Goal: Find contact information: Find contact information

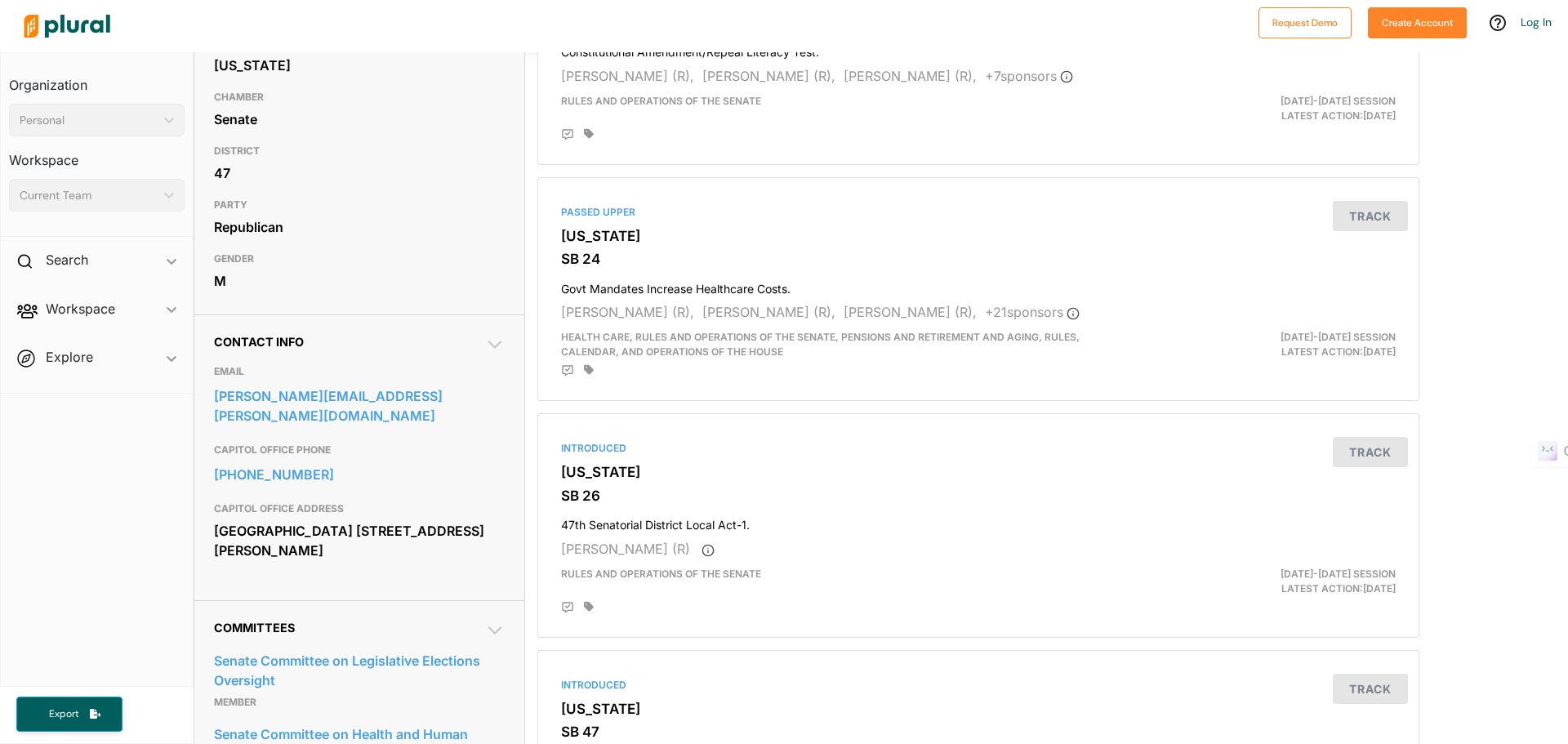
scroll to position [327, 0]
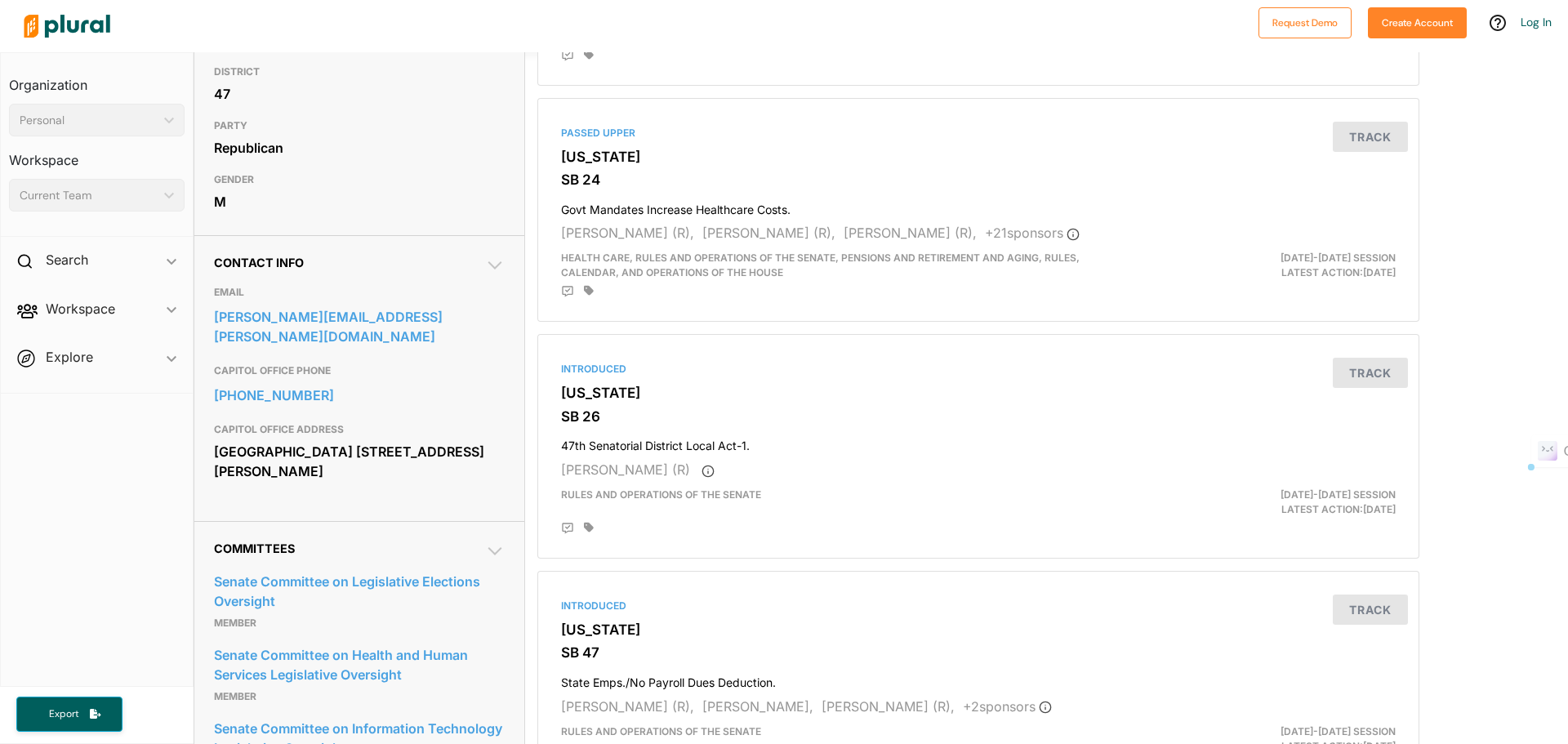
drag, startPoint x: 339, startPoint y: 472, endPoint x: 207, endPoint y: 263, distance: 247.2
click at [207, 263] on div "Contact Info EMAIL [PERSON_NAME][EMAIL_ADDRESS][PERSON_NAME][DOMAIN_NAME] CAPIT…" at bounding box center [359, 378] width 329 height 286
copy div "Contact Info EMAIL [PERSON_NAME][EMAIL_ADDRESS][PERSON_NAME][DOMAIN_NAME] CAPIT…"
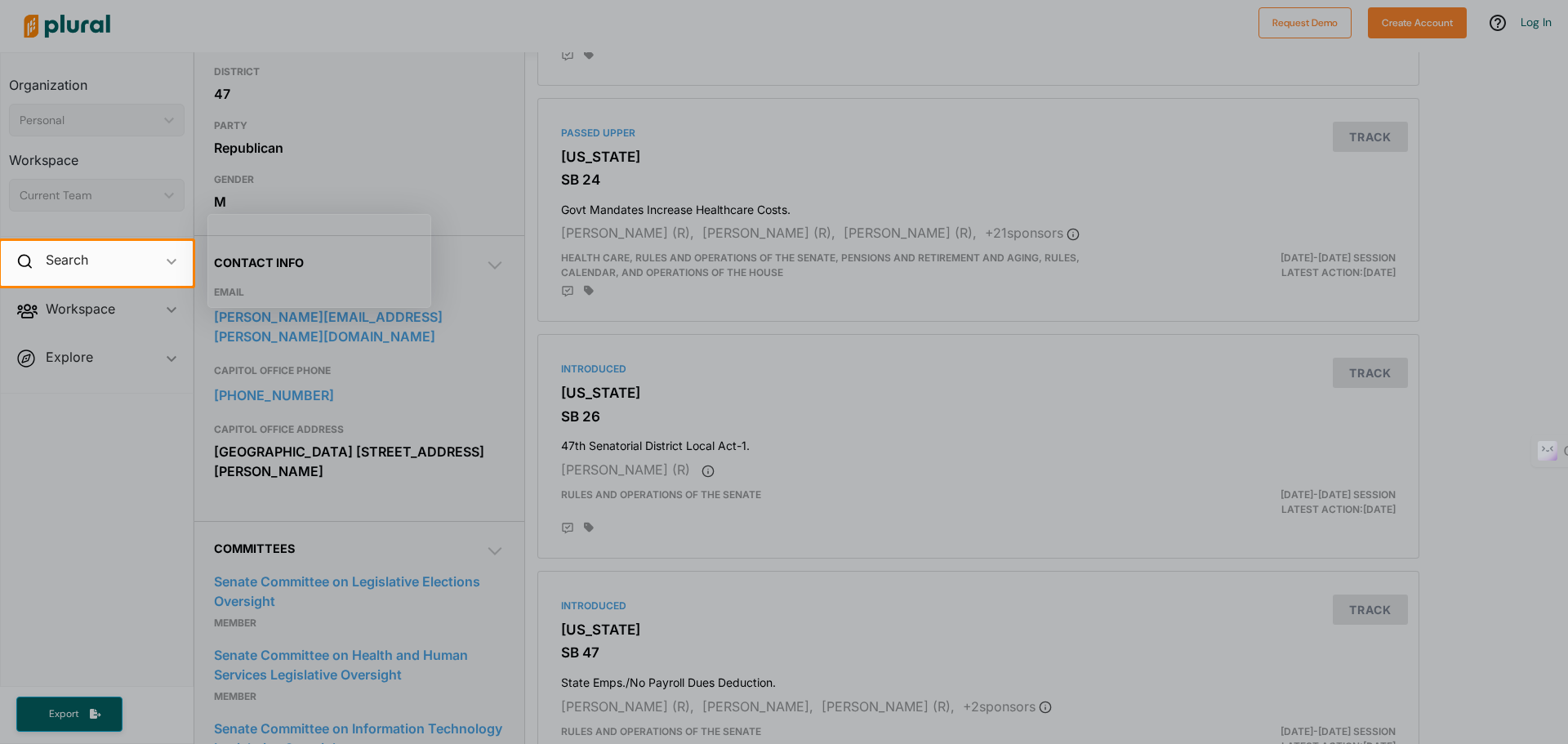
drag, startPoint x: 72, startPoint y: 437, endPoint x: 54, endPoint y: 358, distance: 81.0
click at [72, 436] on div at bounding box center [784, 514] width 1568 height 458
click at [77, 258] on h2 "Search" at bounding box center [67, 260] width 43 height 18
